Goal: Transaction & Acquisition: Purchase product/service

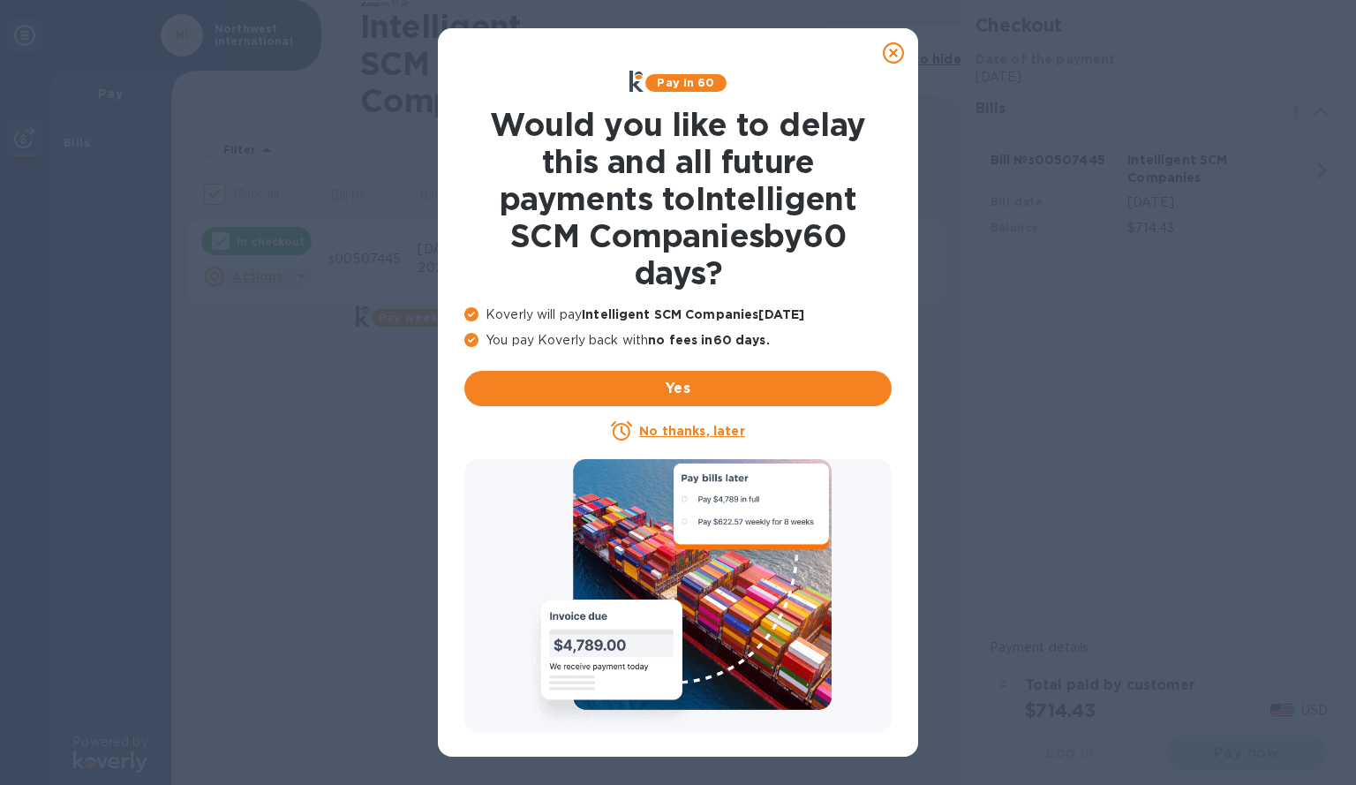
click at [707, 420] on div "No thanks, later" at bounding box center [677, 430] width 427 height 21
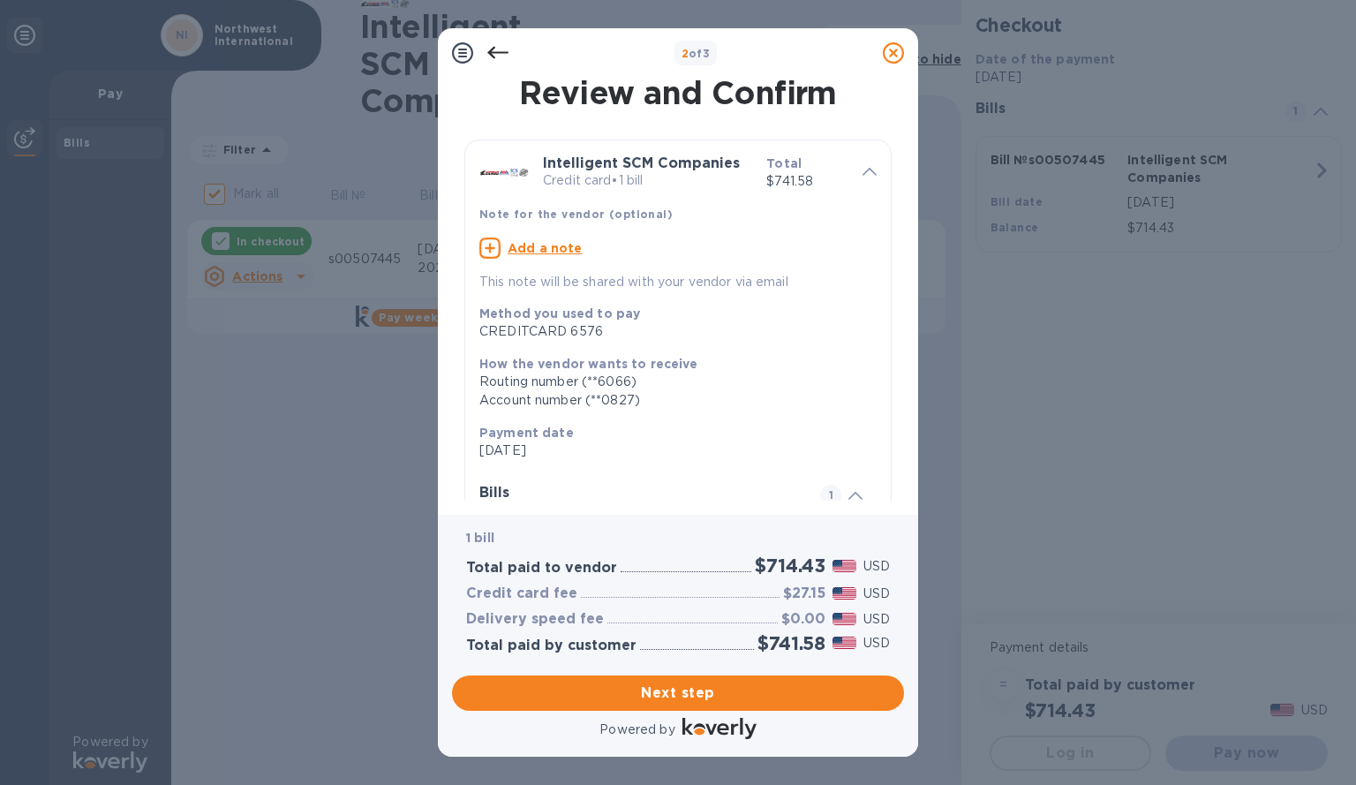
scroll to position [181, 0]
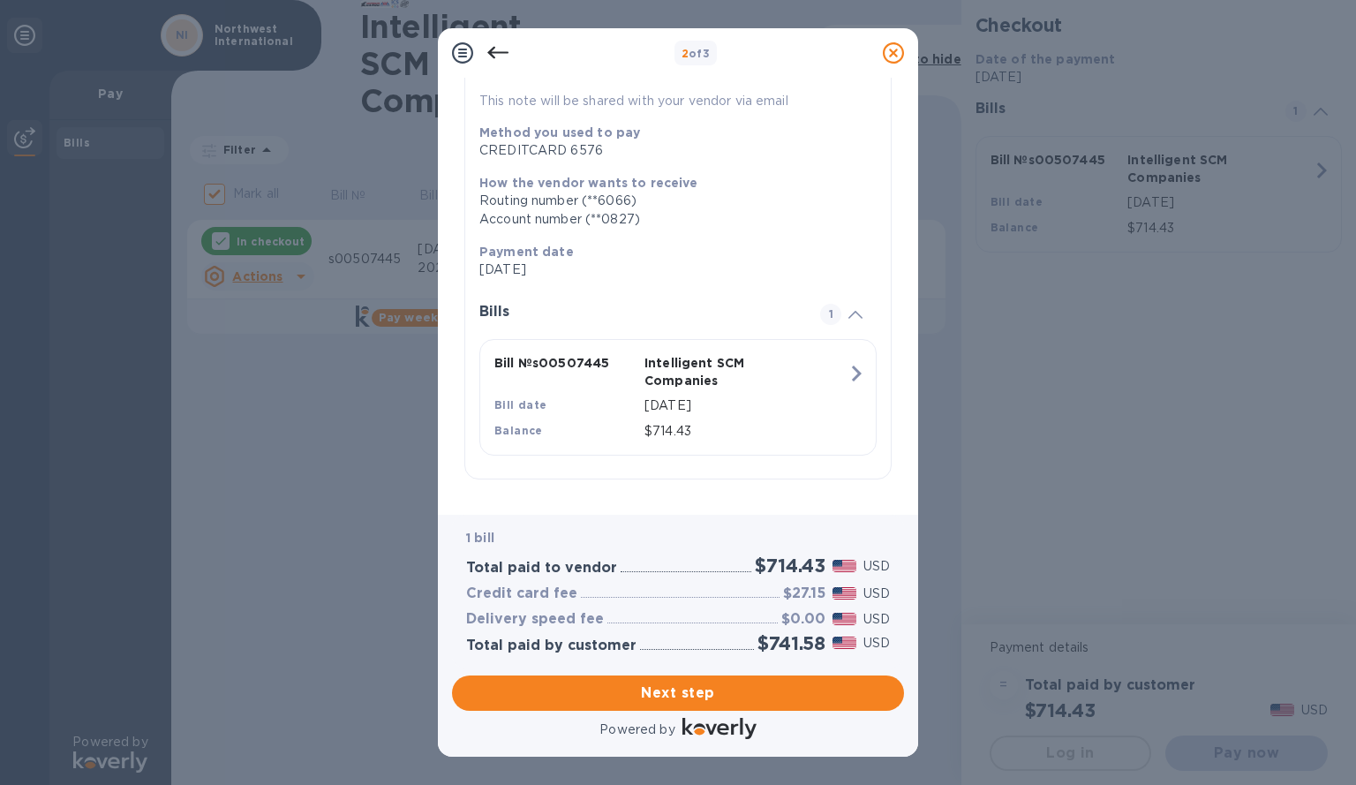
click at [483, 51] on div at bounding box center [497, 52] width 35 height 35
click at [498, 53] on icon at bounding box center [497, 53] width 21 height 12
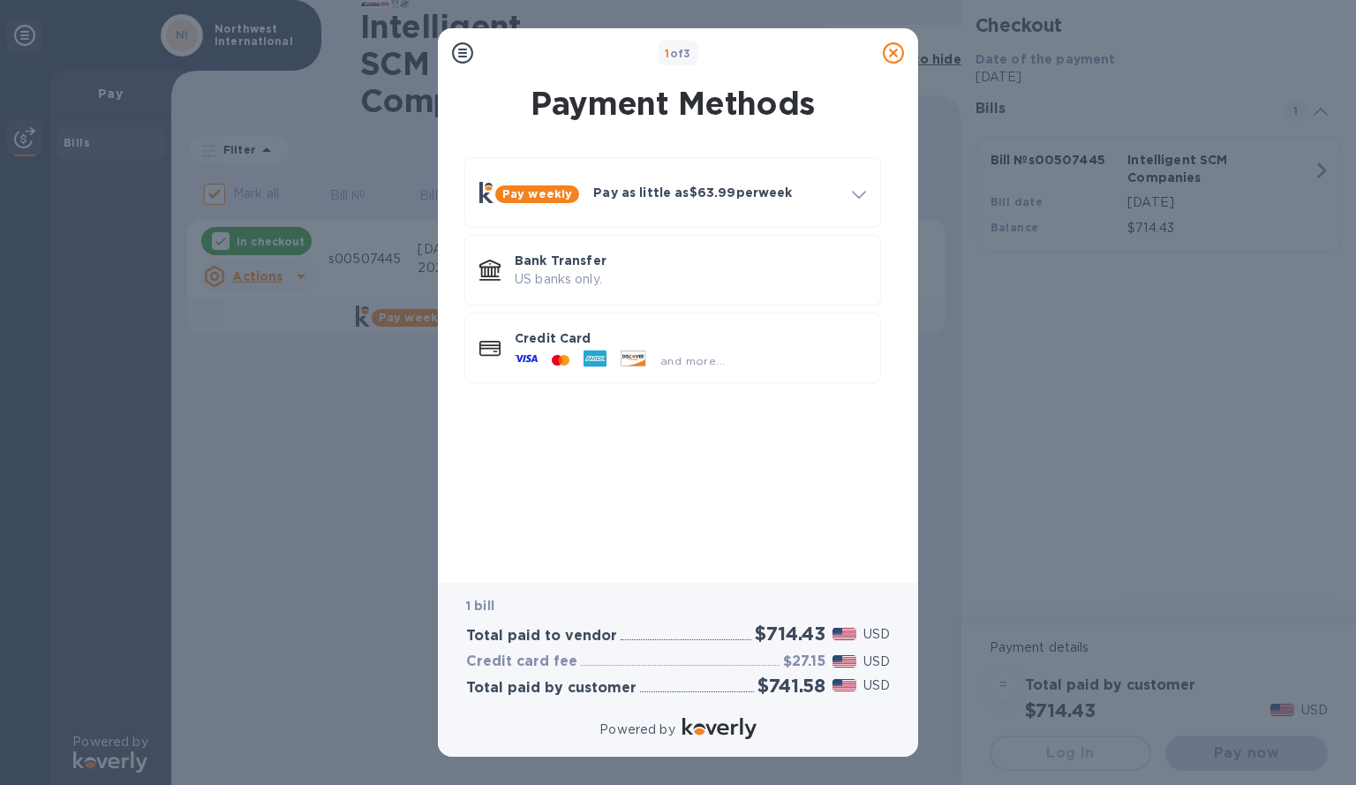
scroll to position [0, 0]
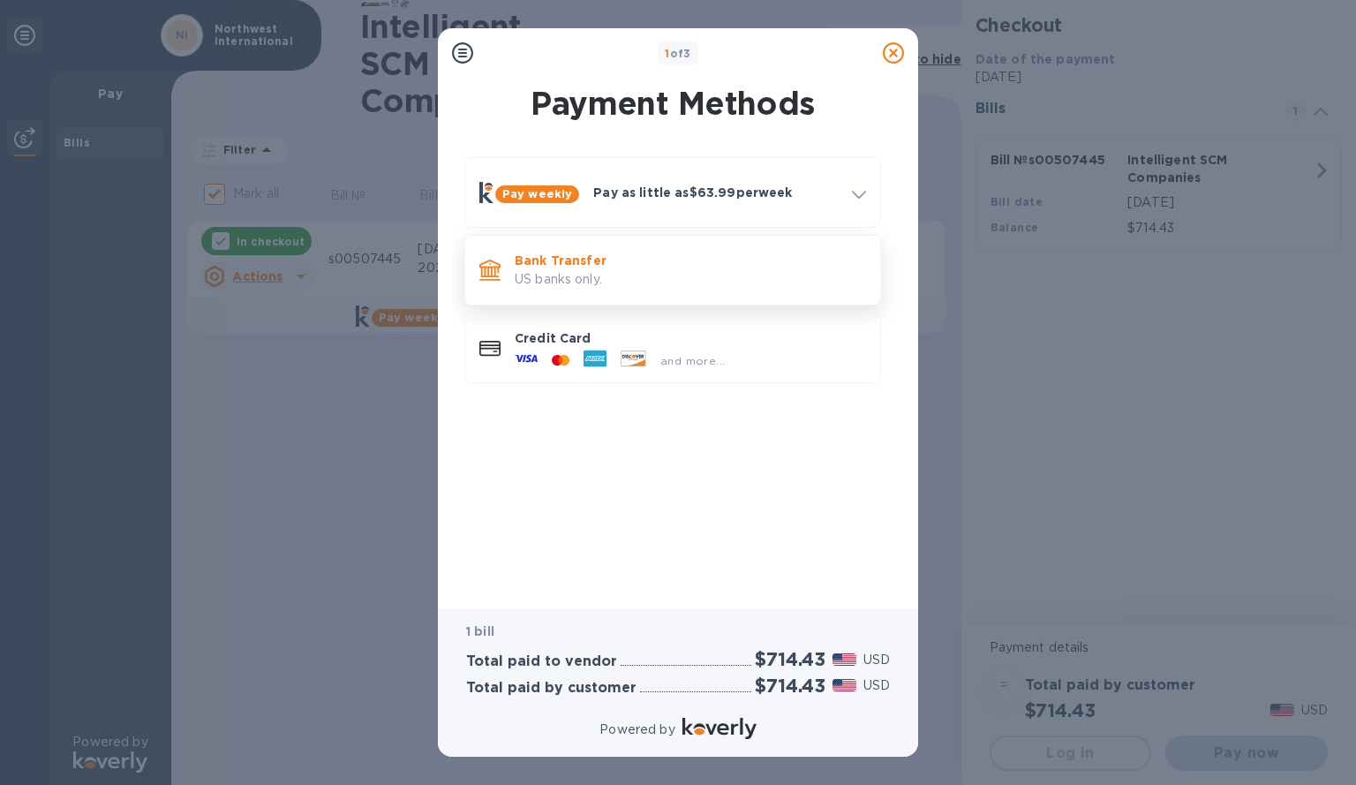
click at [595, 279] on p "US banks only." at bounding box center [690, 279] width 351 height 19
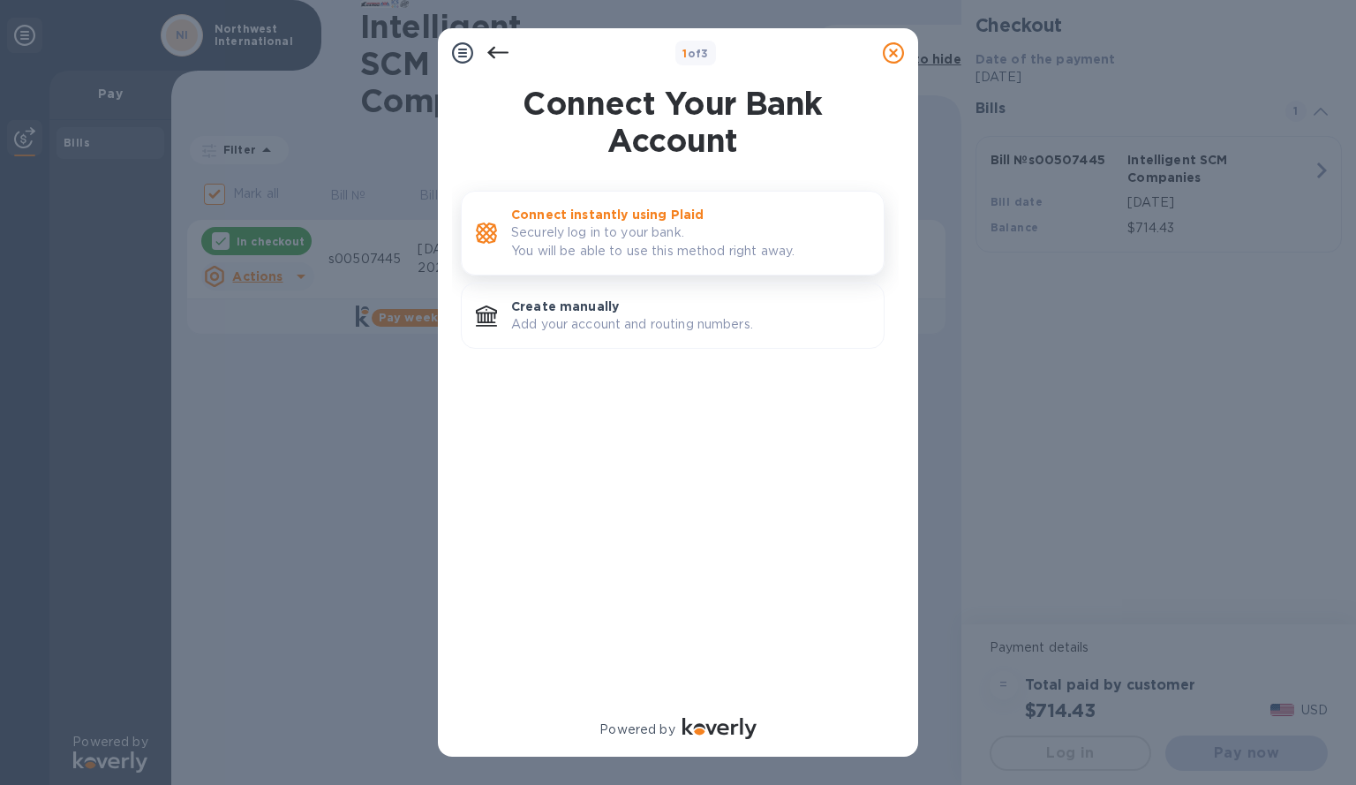
click at [590, 232] on p "Securely log in to your bank. You will be able to use this method right away." at bounding box center [690, 241] width 358 height 37
click at [624, 249] on p "Securely log in to your bank. You will be able to use this method right away." at bounding box center [690, 241] width 358 height 37
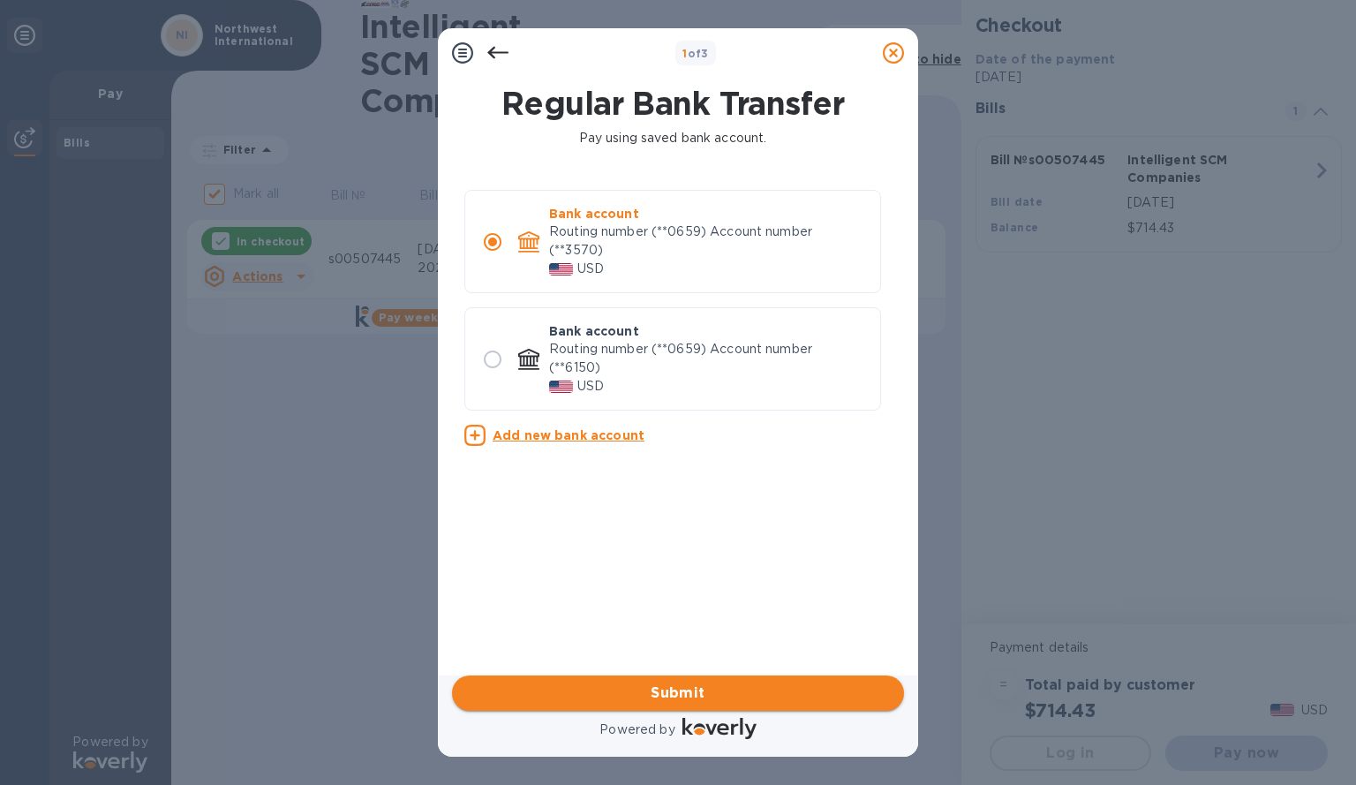
click at [676, 697] on span "Submit" at bounding box center [678, 692] width 424 height 21
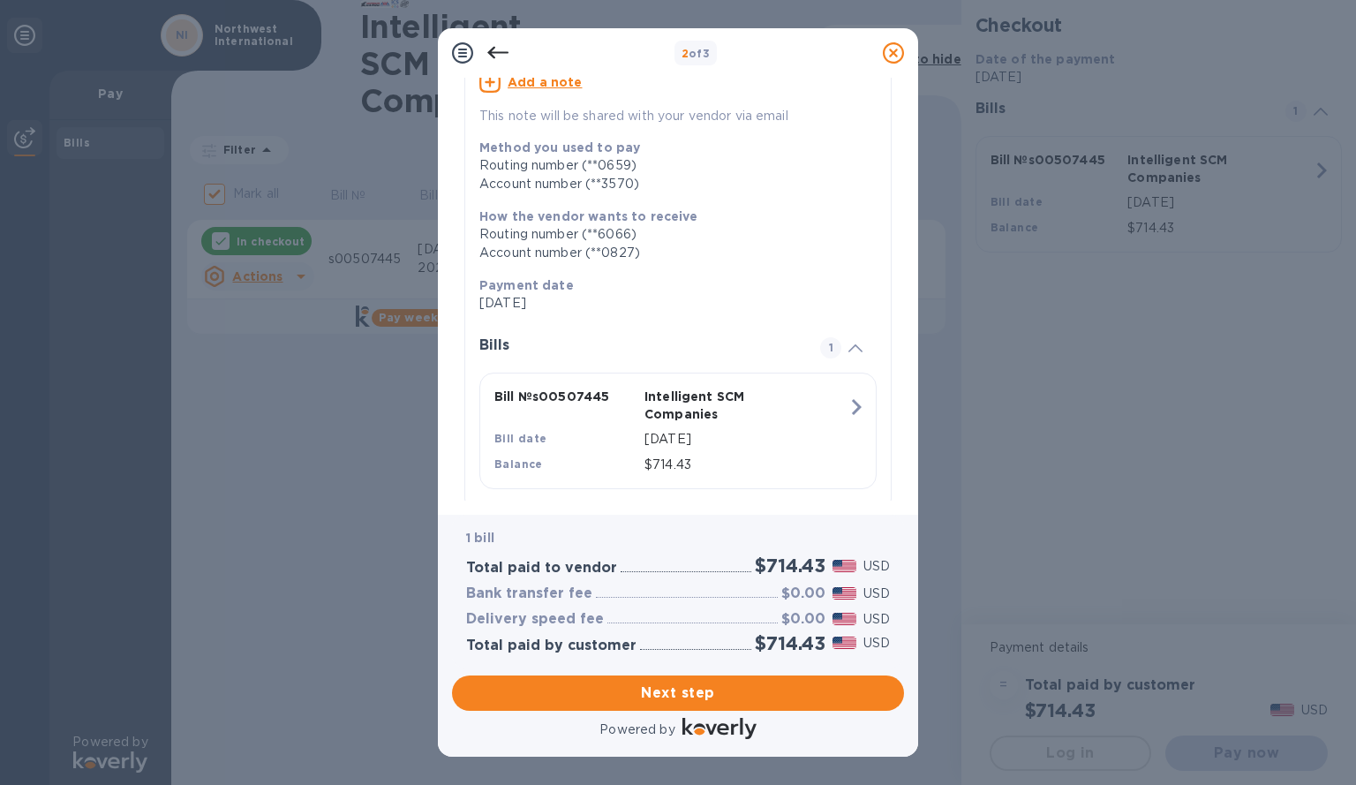
scroll to position [199, 0]
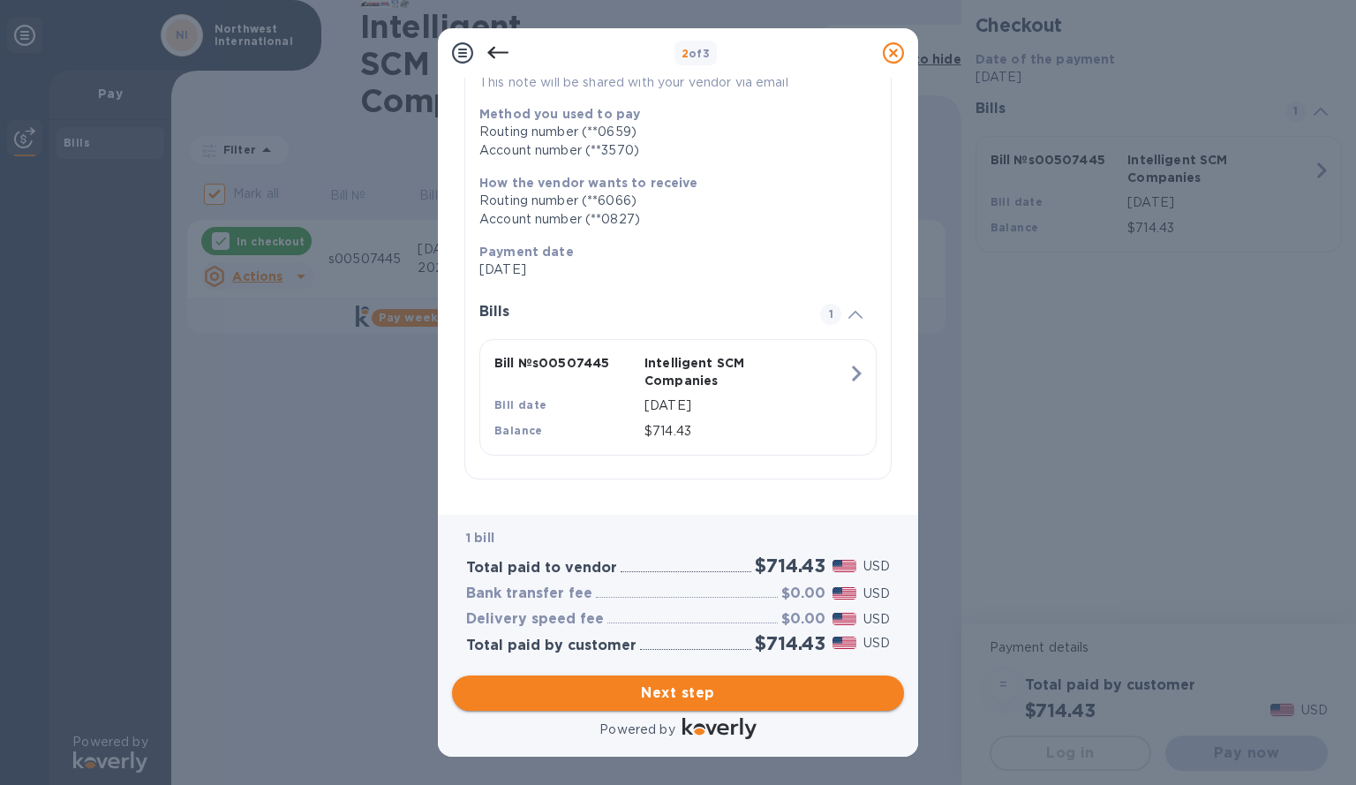
click at [630, 687] on span "Next step" at bounding box center [678, 692] width 424 height 21
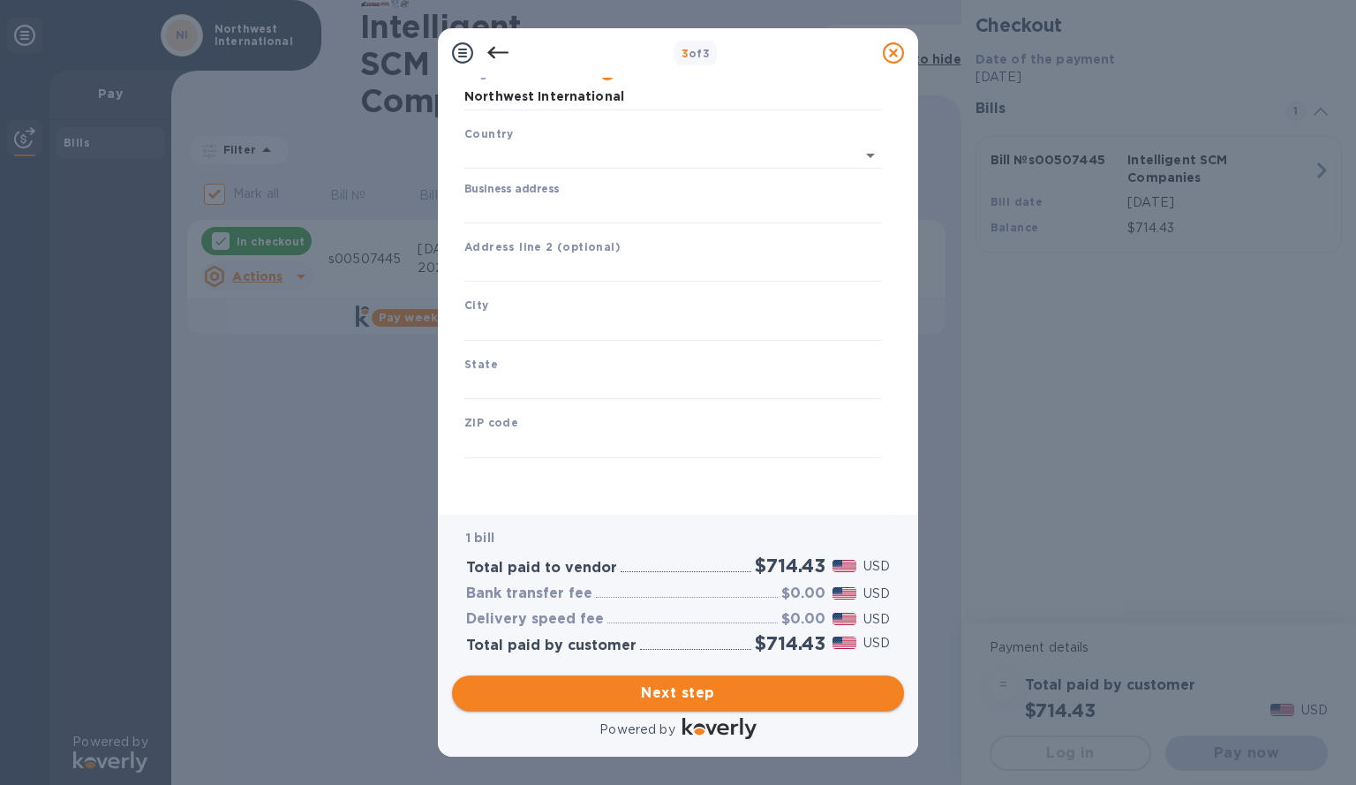
type input "United States"
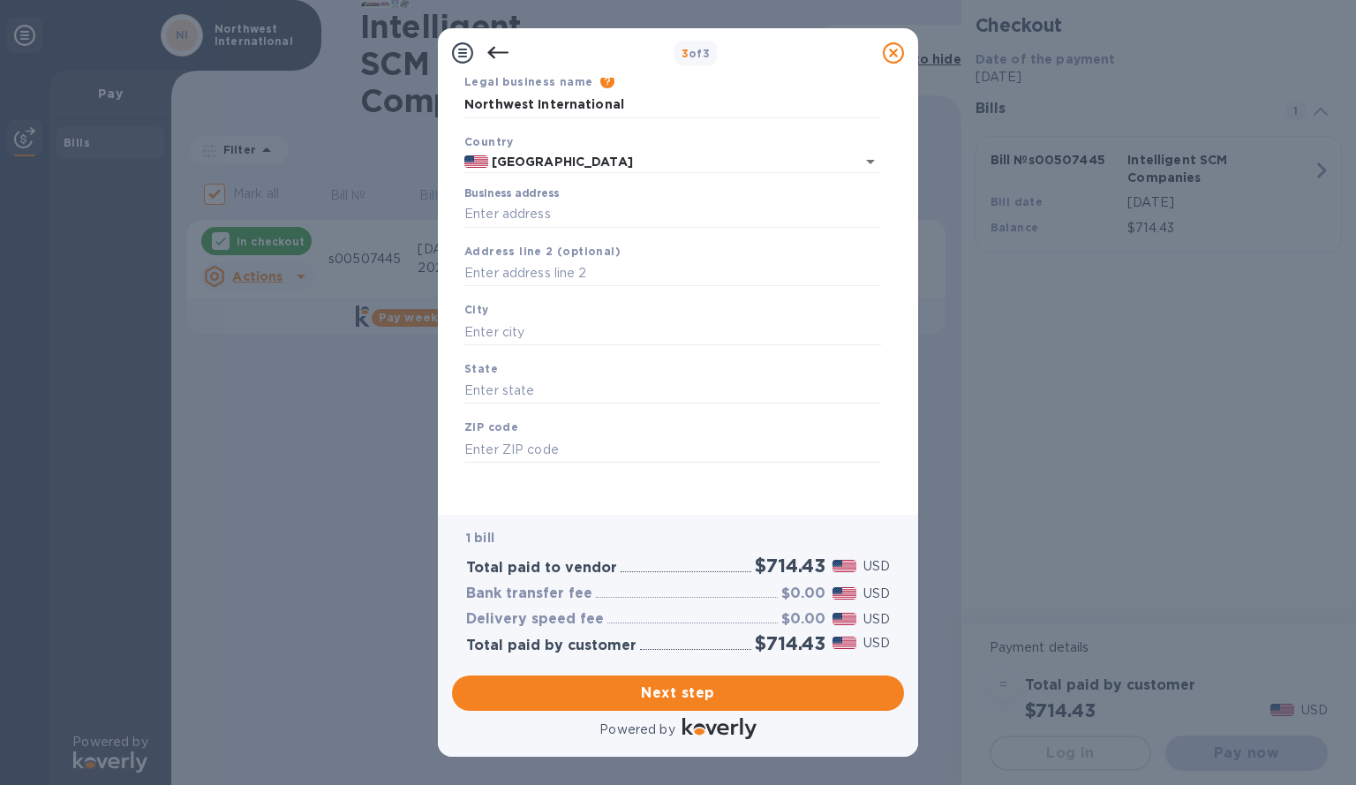
scroll to position [74, 0]
click at [524, 214] on input "Business address" at bounding box center [672, 214] width 417 height 26
click at [505, 216] on input "Business address" at bounding box center [672, 214] width 417 height 26
type input "1300 South Frazier Street"
click at [601, 326] on input "text" at bounding box center [672, 332] width 417 height 26
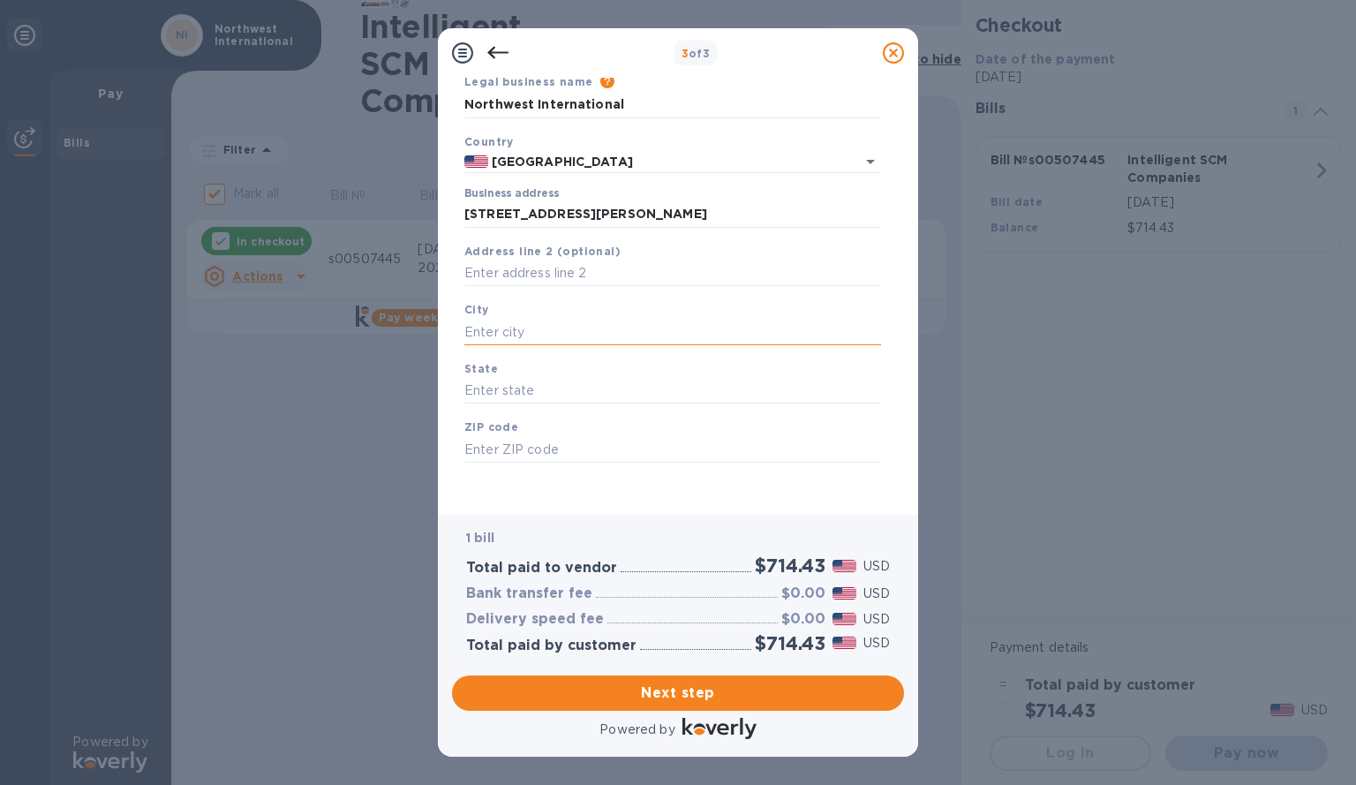
click at [547, 330] on input "text" at bounding box center [672, 332] width 417 height 26
type input "conroe"
click at [537, 387] on input "text" at bounding box center [672, 391] width 417 height 26
type input "tx"
click at [542, 454] on input "text" at bounding box center [672, 449] width 417 height 26
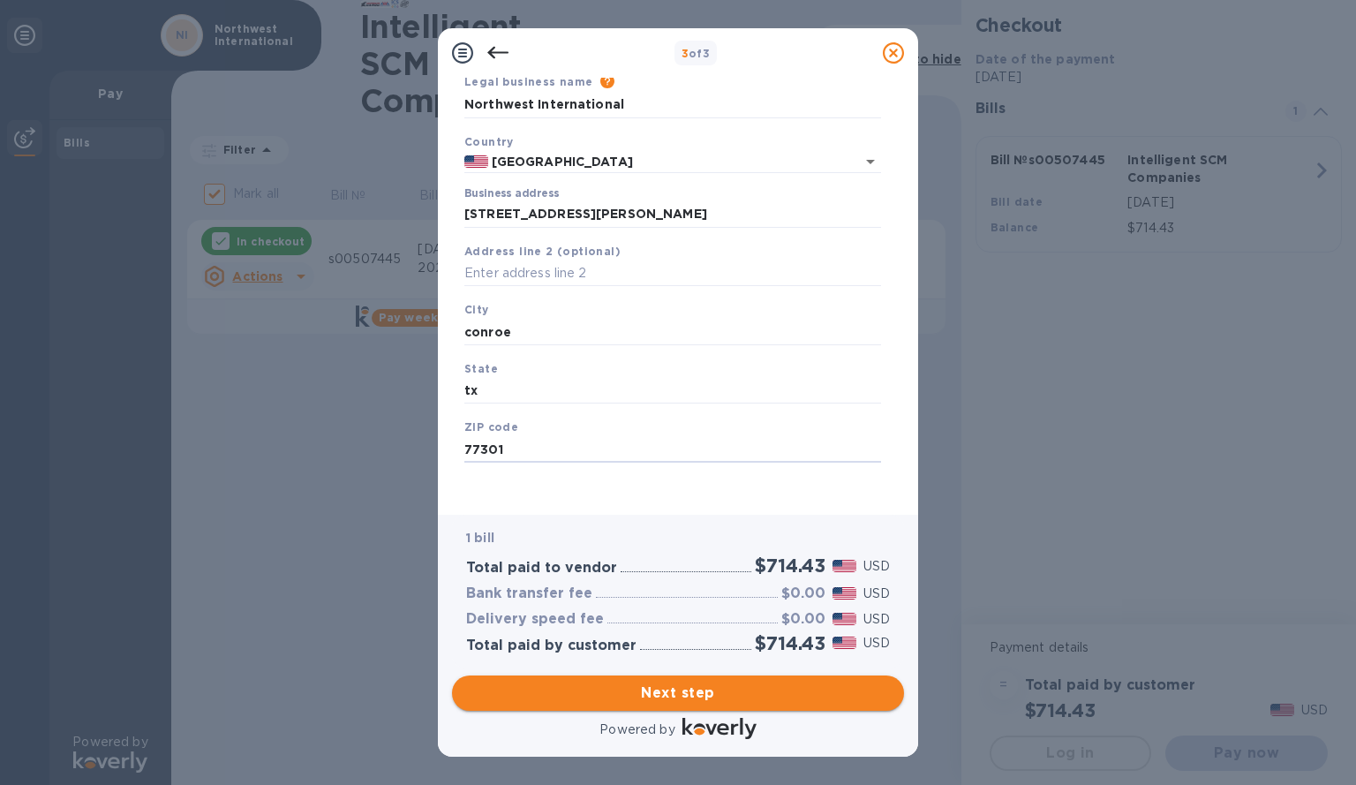
type input "77301"
click at [598, 695] on span "Next step" at bounding box center [678, 692] width 424 height 21
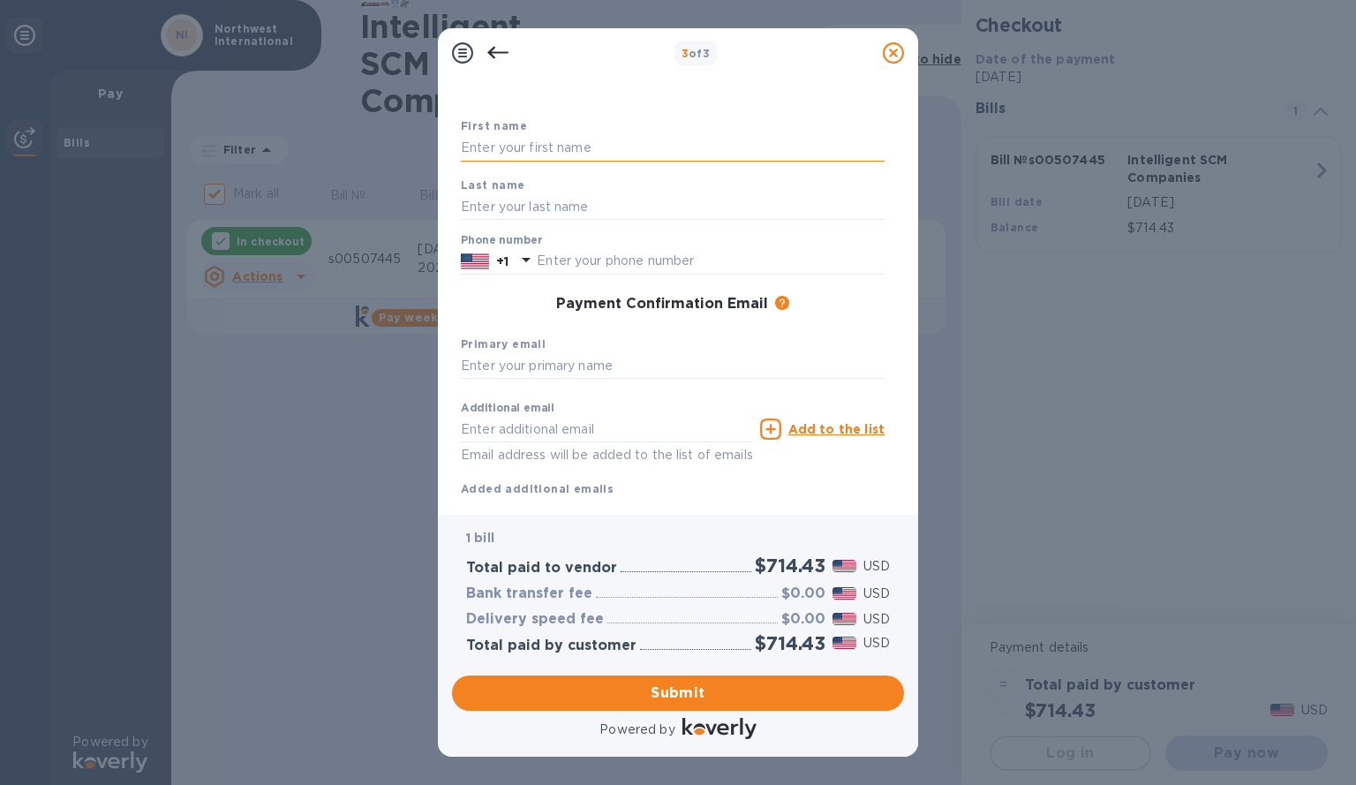
click at [668, 154] on input "text" at bounding box center [673, 148] width 424 height 26
type input "ekko"
click at [493, 199] on input "text" at bounding box center [673, 206] width 424 height 26
type input "aldrich"
click at [514, 316] on div "Payment Confirmation Email The added email addresses will be used to send the p…" at bounding box center [673, 305] width 438 height 32
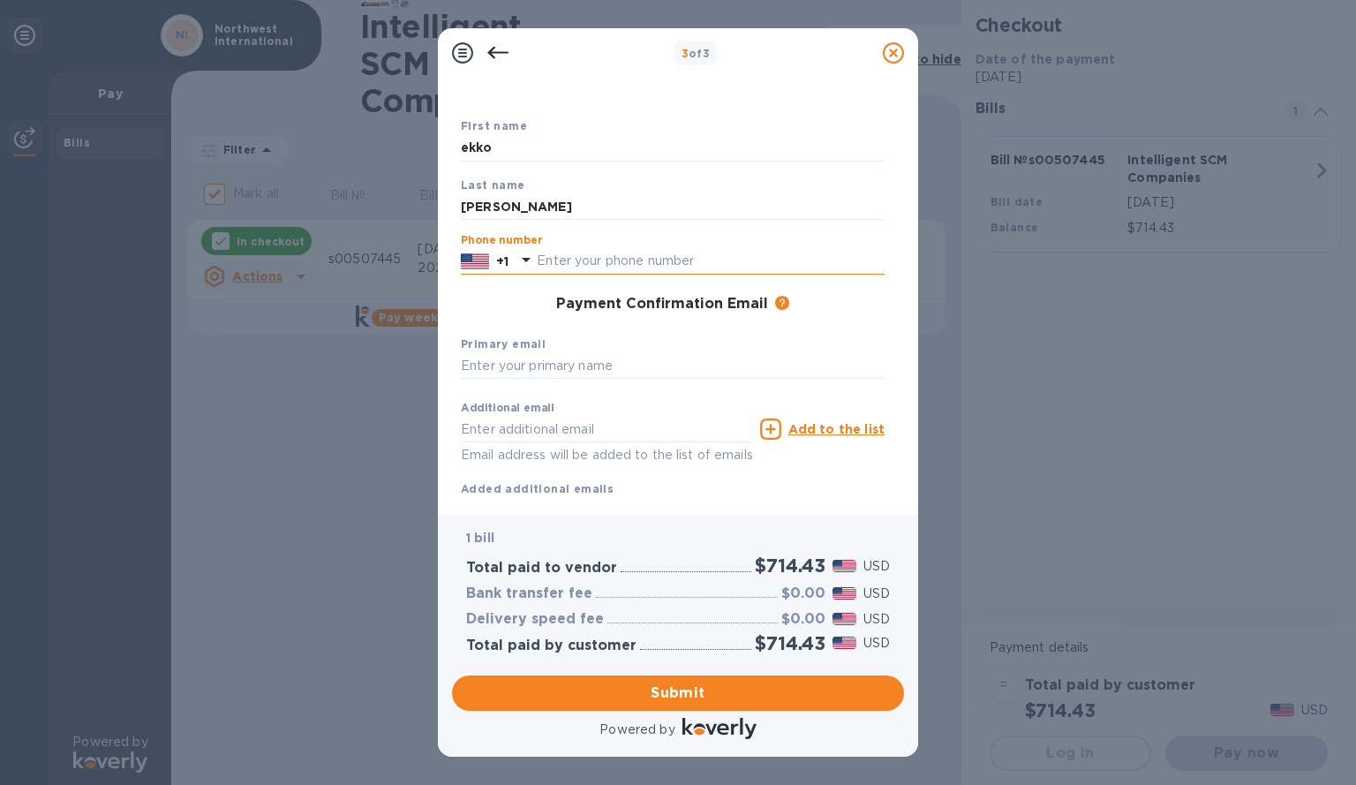
click at [568, 263] on input "text" at bounding box center [711, 261] width 348 height 26
type input "5034499665"
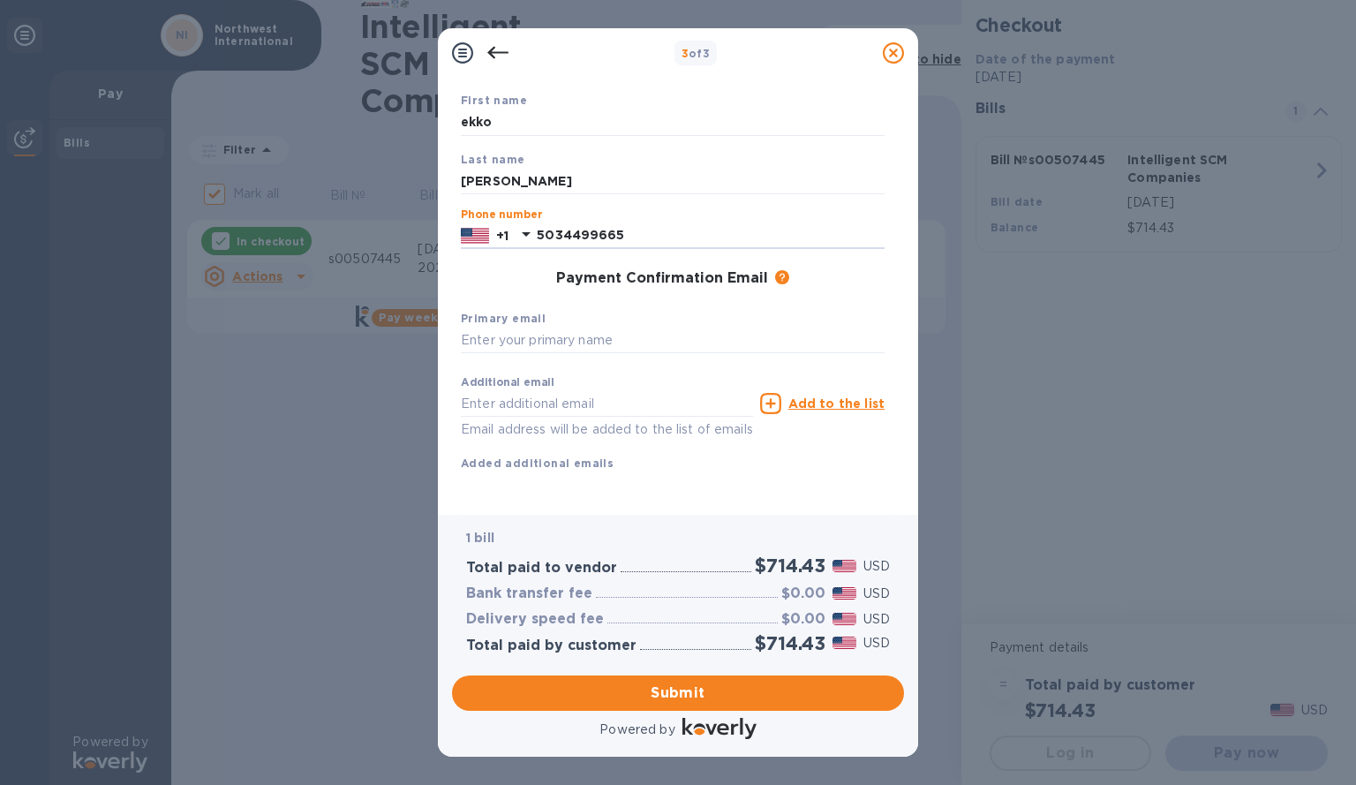
scroll to position [120, 0]
click at [603, 390] on input "text" at bounding box center [607, 403] width 292 height 26
type input "northwest.int@outlook.com"
click at [558, 327] on input "text" at bounding box center [673, 340] width 424 height 26
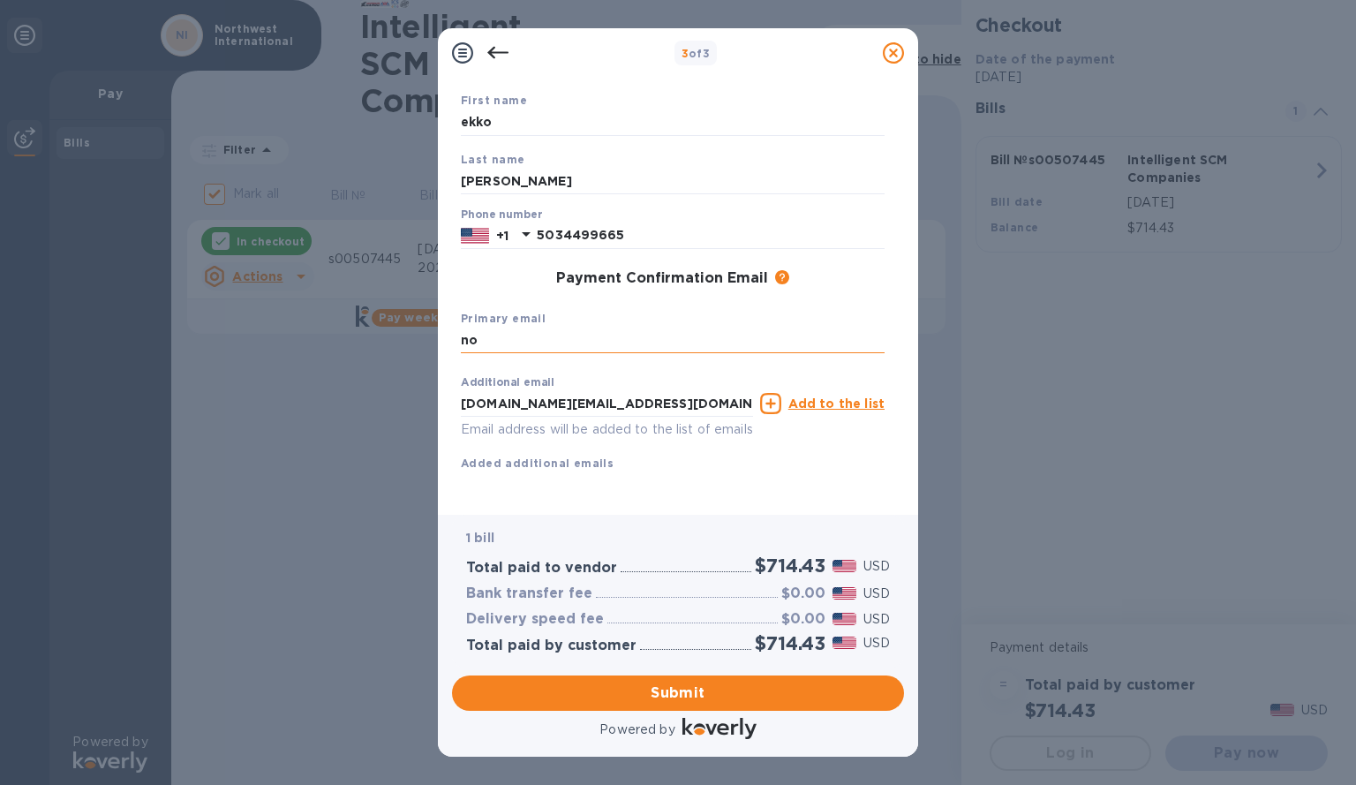
type input "n"
type input "NO"
click at [572, 390] on input "northwest.int@outlook.com" at bounding box center [607, 403] width 292 height 26
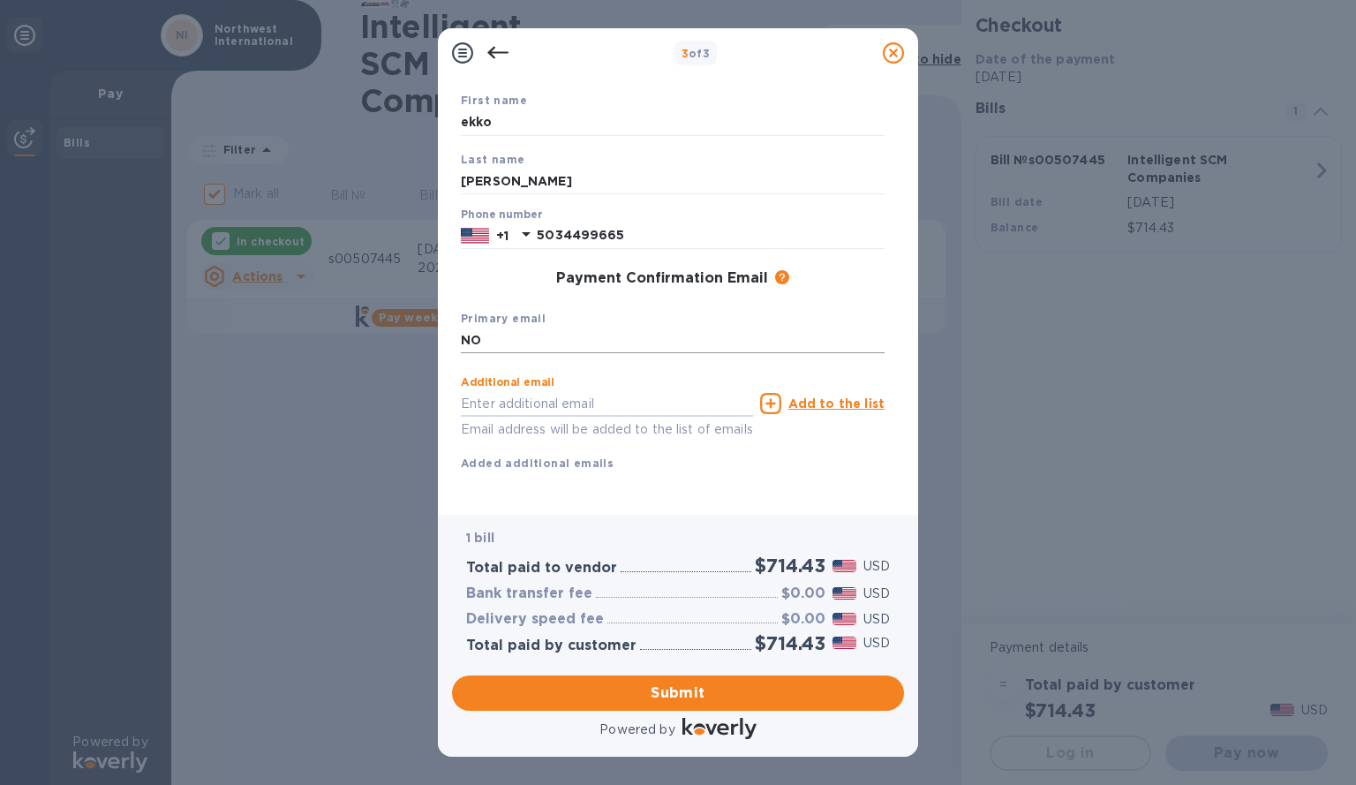
click at [548, 327] on input "NO" at bounding box center [673, 340] width 424 height 26
type input "N"
paste input "northwest.int@outlook.com"
type input "northwest.int@outlook.com"
click at [523, 390] on input "text" at bounding box center [607, 403] width 292 height 26
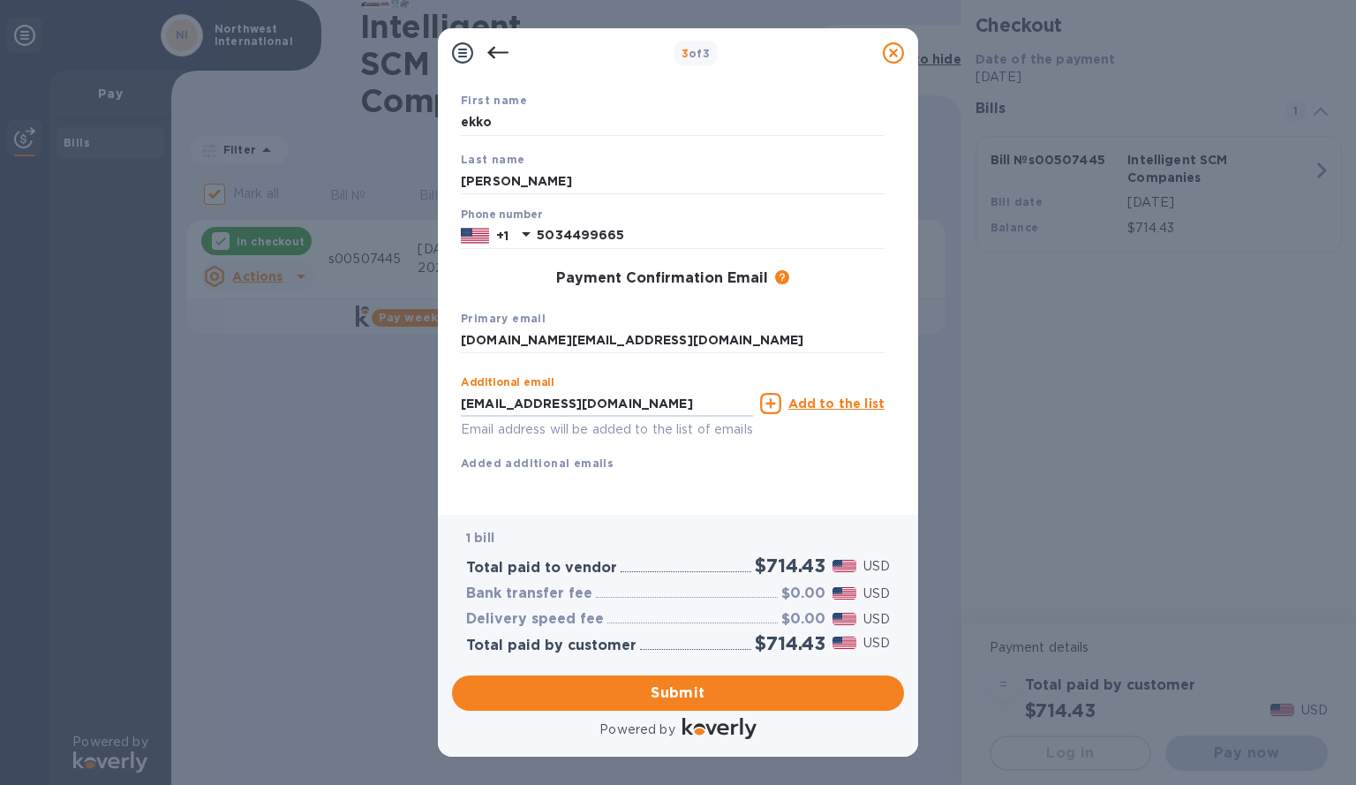
type input "CHANDOKBOBBY@GMAIL.COM"
click at [651, 478] on div "First name ekko Last name aldrich Phone number +1 5034499665 Payment Confirmati…" at bounding box center [673, 296] width 424 height 410
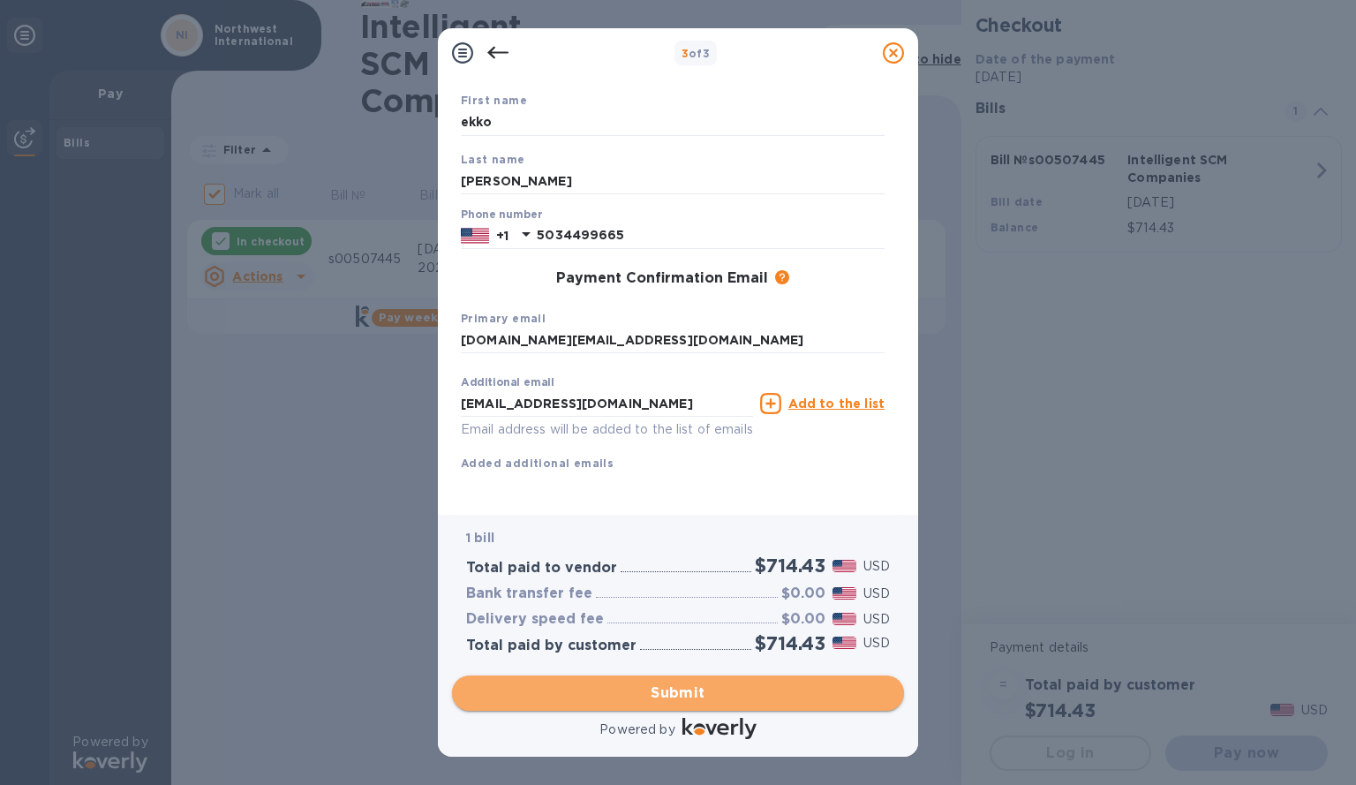
click at [647, 696] on span "Submit" at bounding box center [678, 692] width 424 height 21
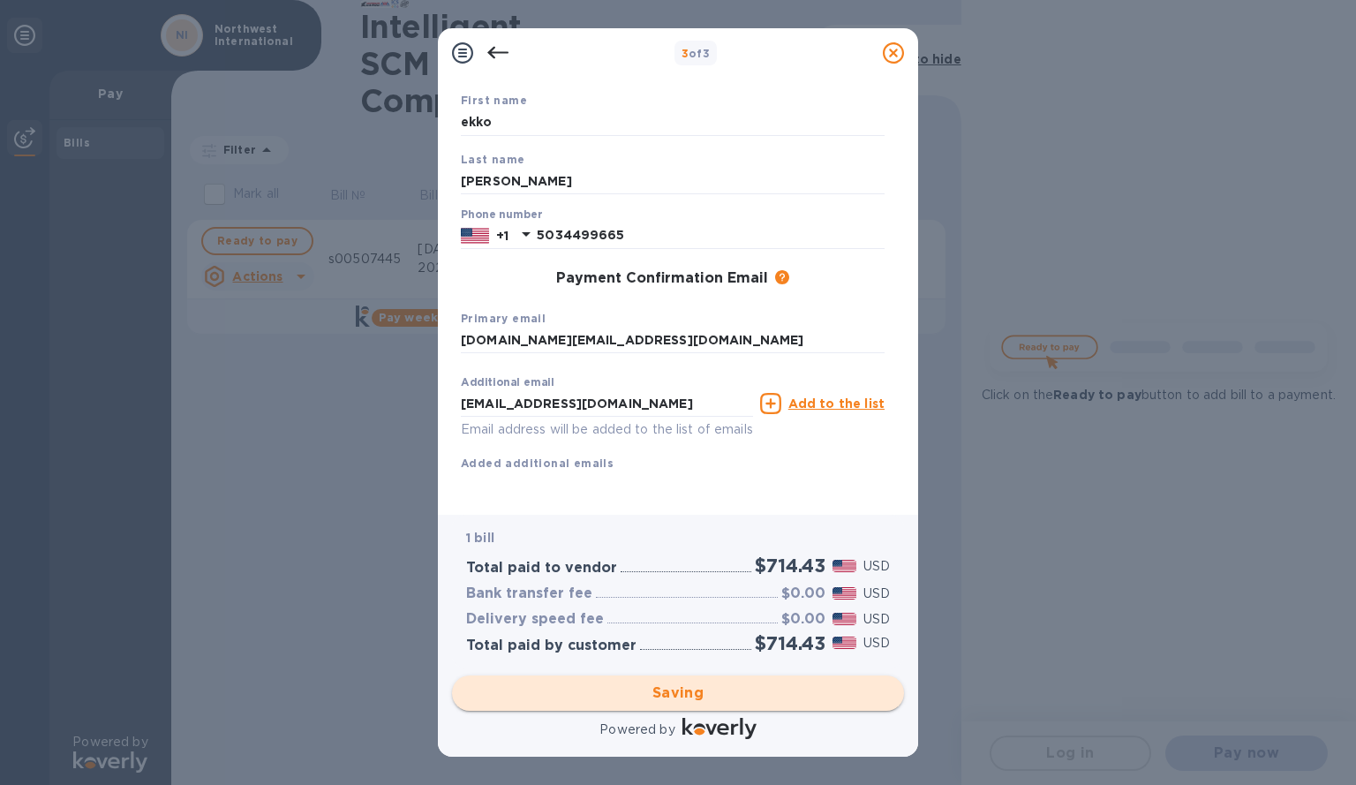
checkbox input "false"
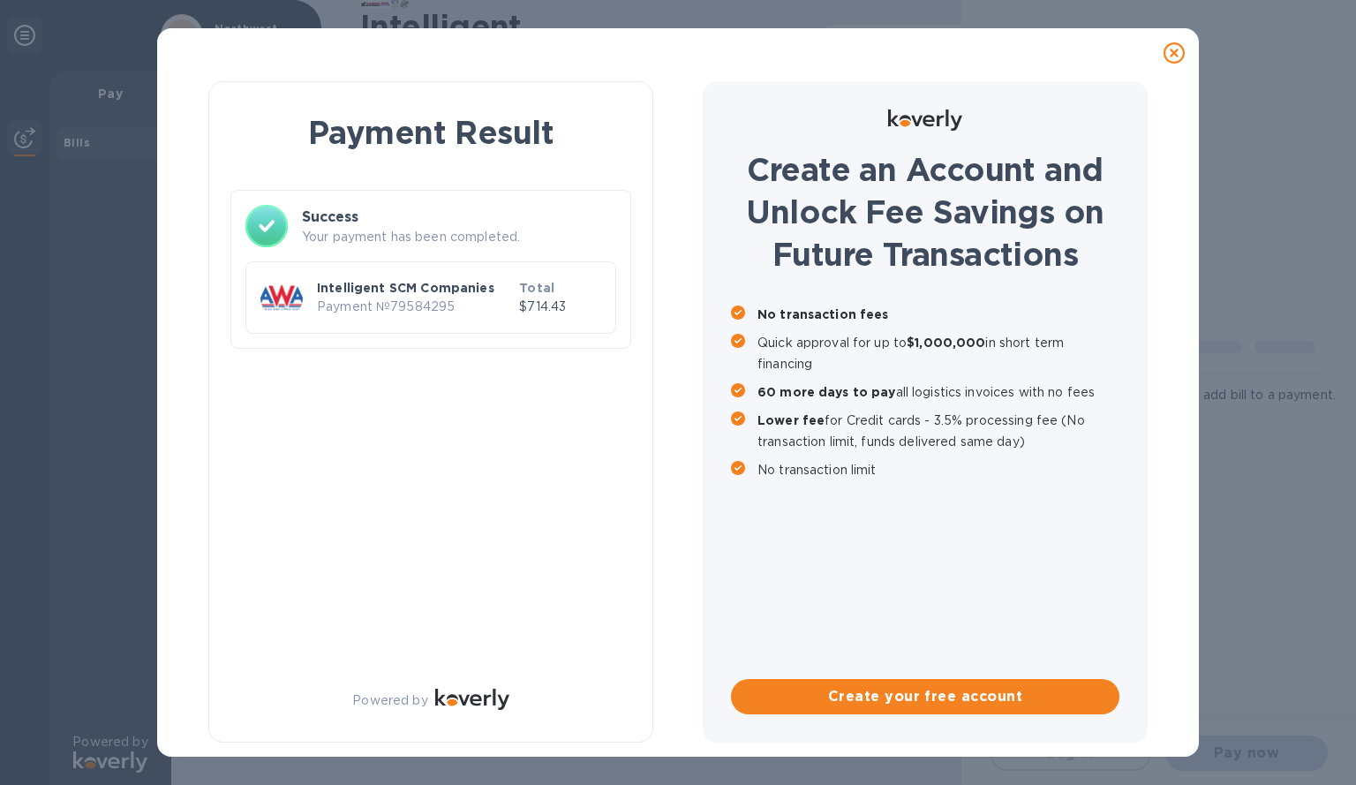
scroll to position [0, 0]
click at [603, 717] on div "Payment Result Success Your payment has been completed. Intelligent SCM Compani…" at bounding box center [430, 411] width 445 height 661
click at [432, 231] on p "Your payment has been completed." at bounding box center [459, 237] width 314 height 19
drag, startPoint x: 417, startPoint y: 495, endPoint x: 419, endPoint y: 437, distance: 58.3
click at [419, 437] on div "Payment Result Success Your payment has been completed. Intelligent SCM Compani…" at bounding box center [430, 411] width 445 height 661
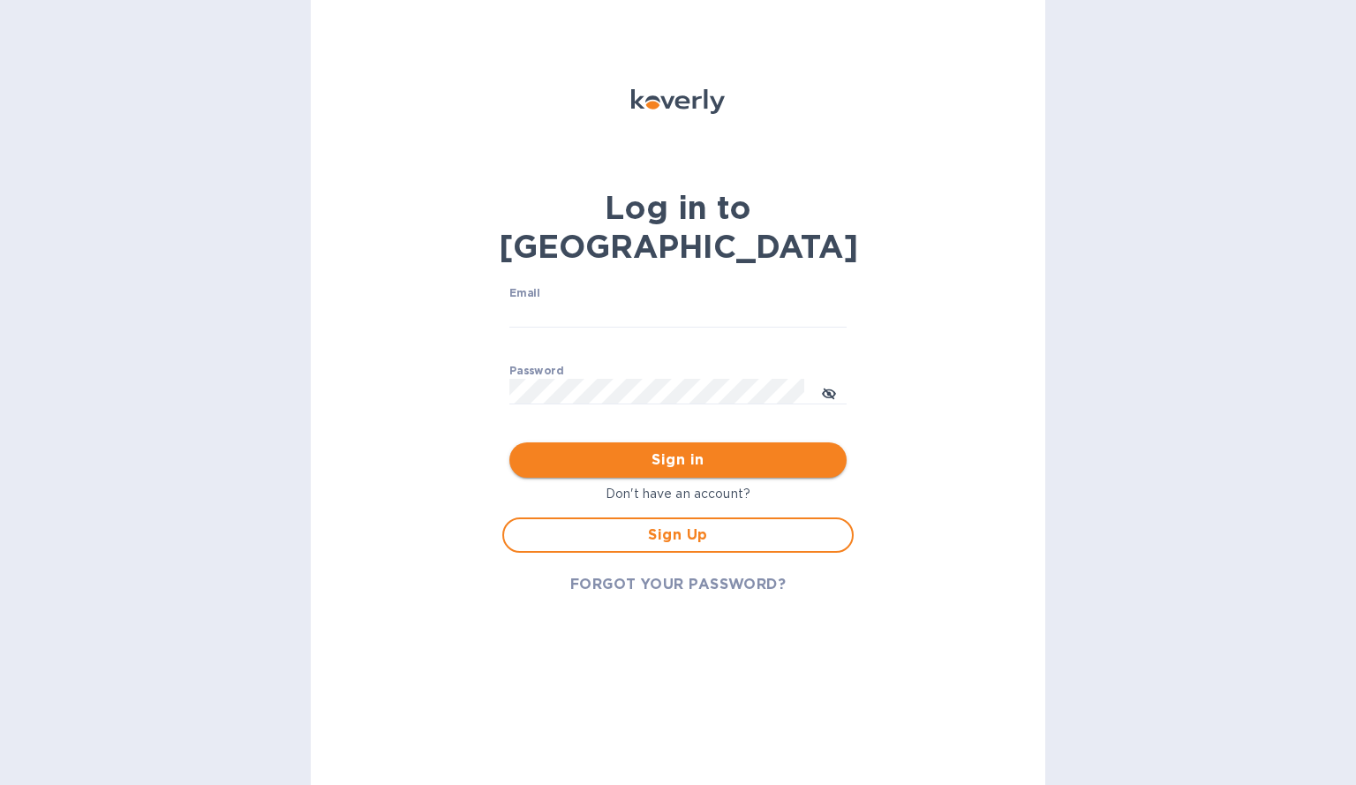
type input "northwest.int@outlook.com"
click at [707, 449] on span "Sign in" at bounding box center [677, 459] width 309 height 21
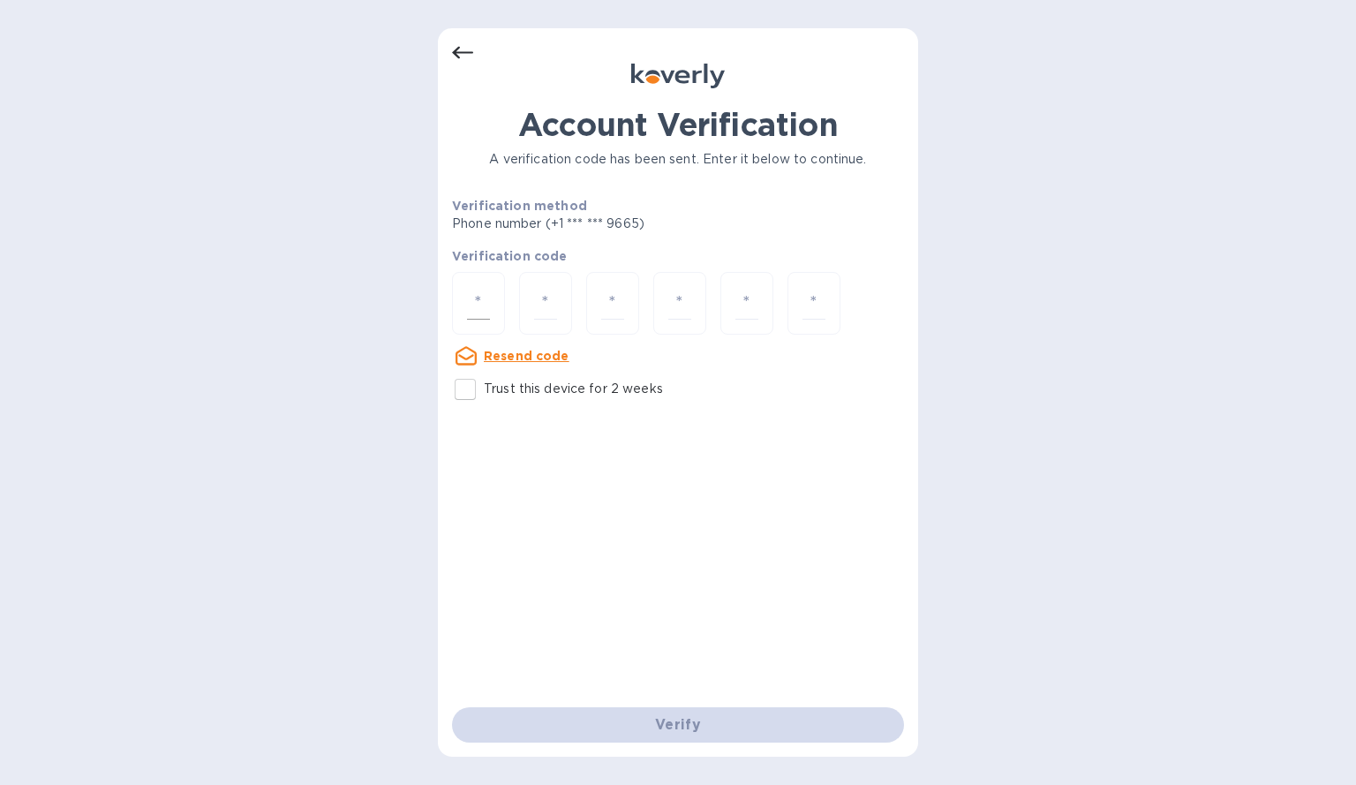
click at [486, 302] on input "number" at bounding box center [478, 303] width 23 height 33
type input "8"
type input "9"
type input "3"
type input "6"
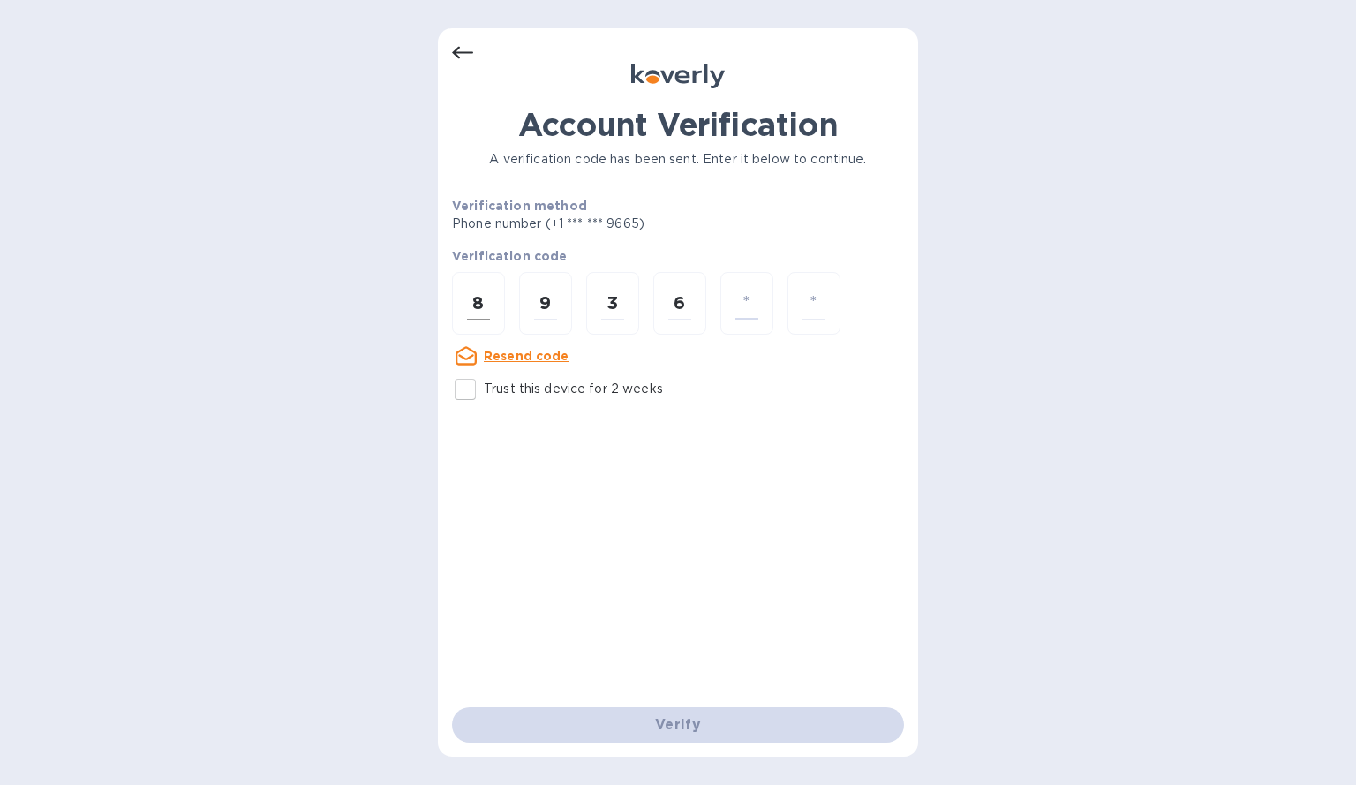
type input "7"
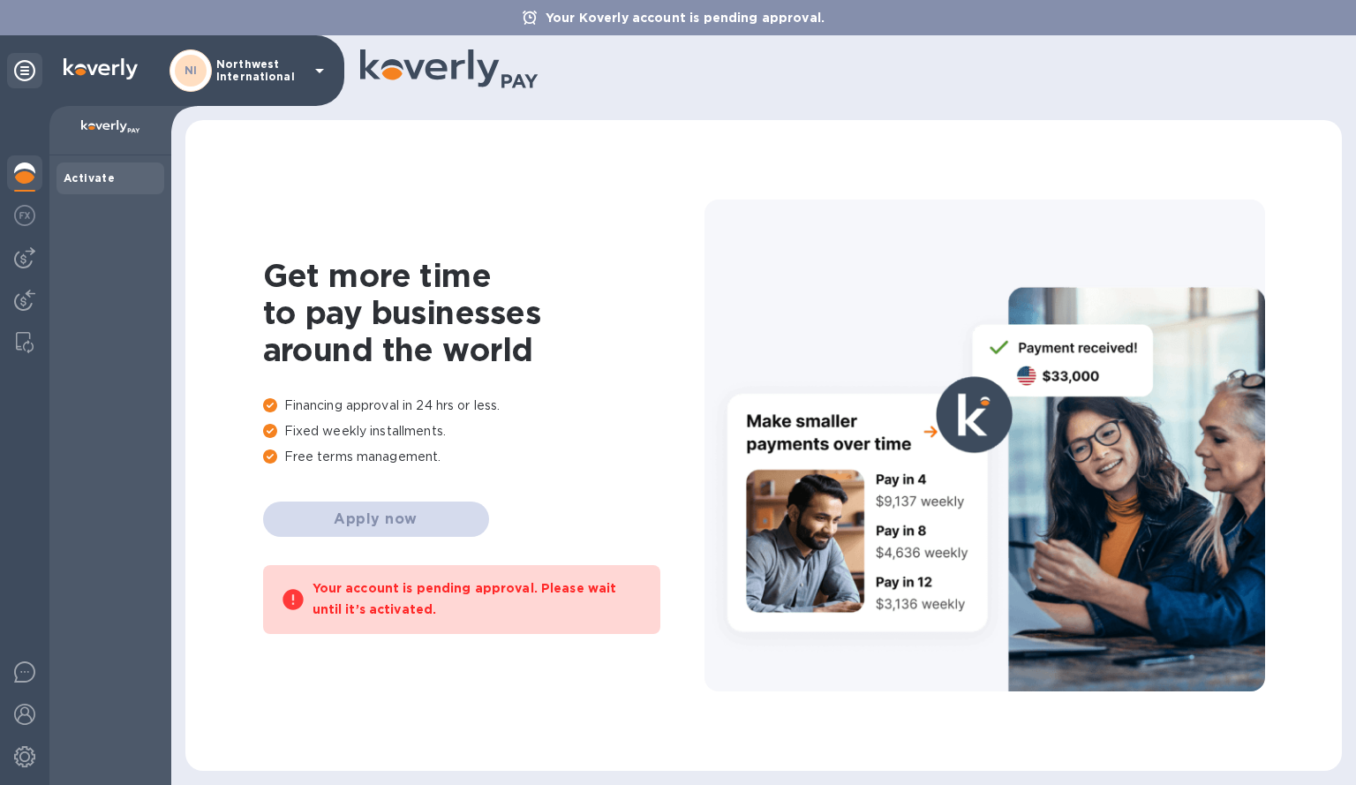
click at [299, 79] on p "Northwest International" at bounding box center [260, 70] width 88 height 25
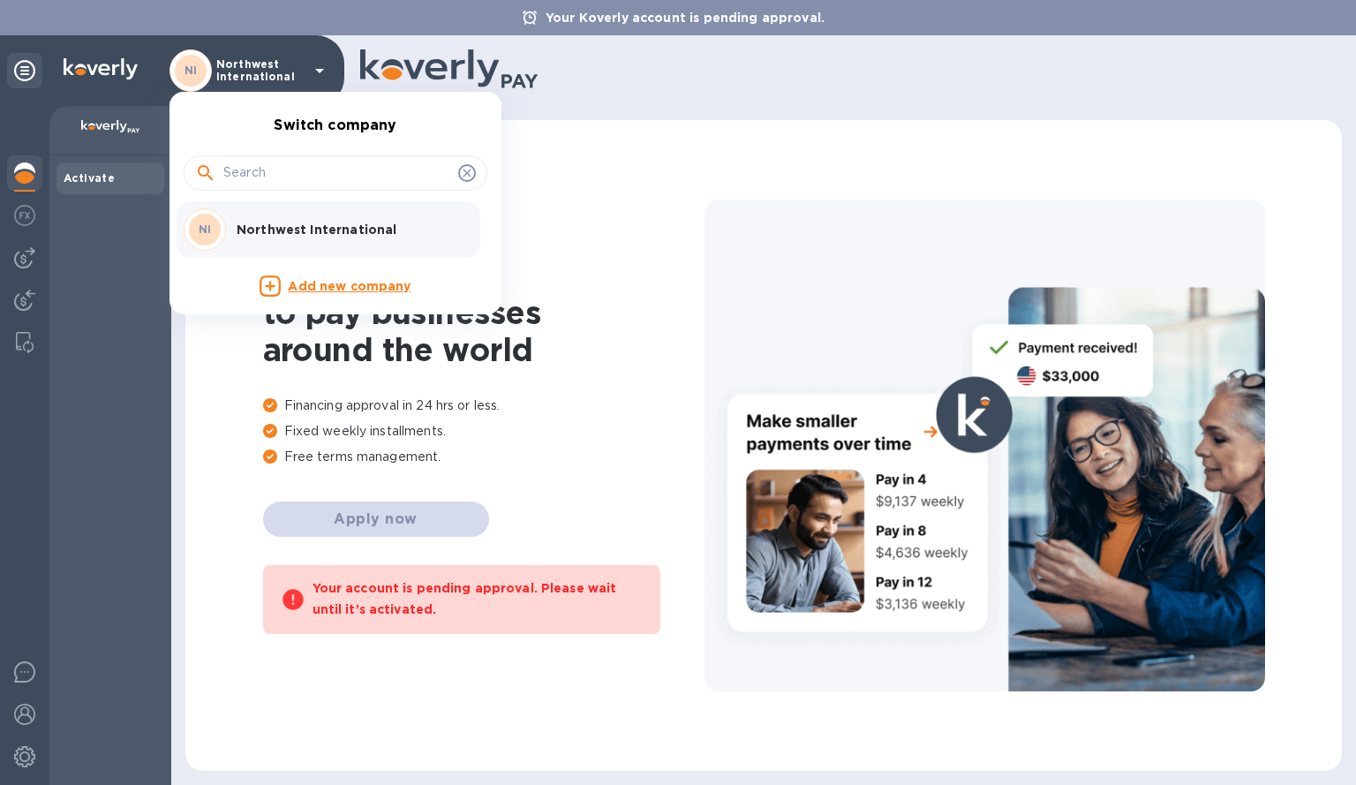
click at [86, 262] on div at bounding box center [678, 392] width 1356 height 785
